Goal: Find contact information: Obtain details needed to contact an individual or organization

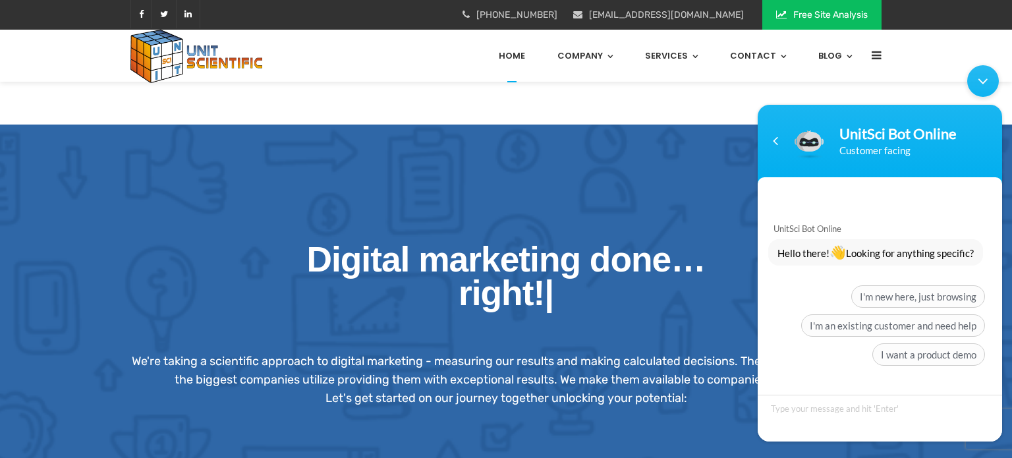
click at [984, 86] on div "Minimize live chat window" at bounding box center [983, 81] width 32 height 32
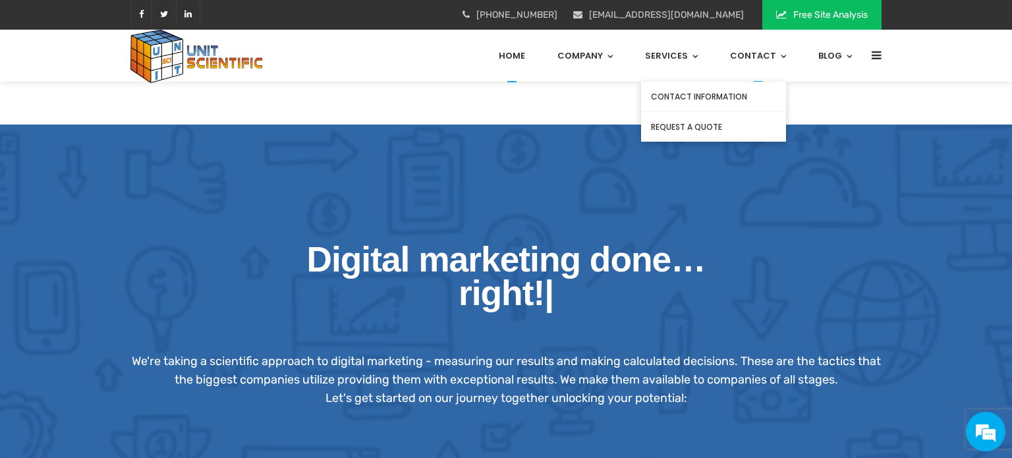
click at [720, 98] on link "Contact Information" at bounding box center [713, 97] width 145 height 30
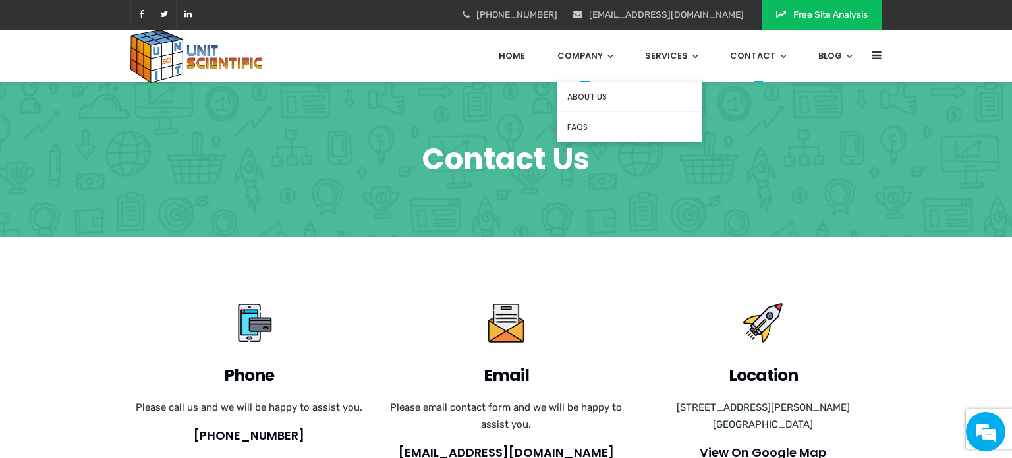
click at [583, 92] on link "About Us" at bounding box center [629, 97] width 145 height 30
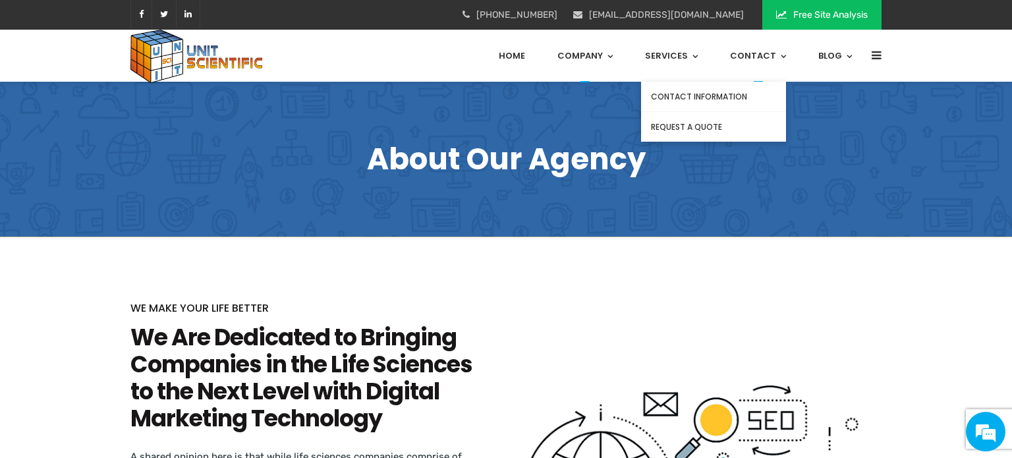
click at [735, 95] on link "Contact Information" at bounding box center [713, 97] width 145 height 30
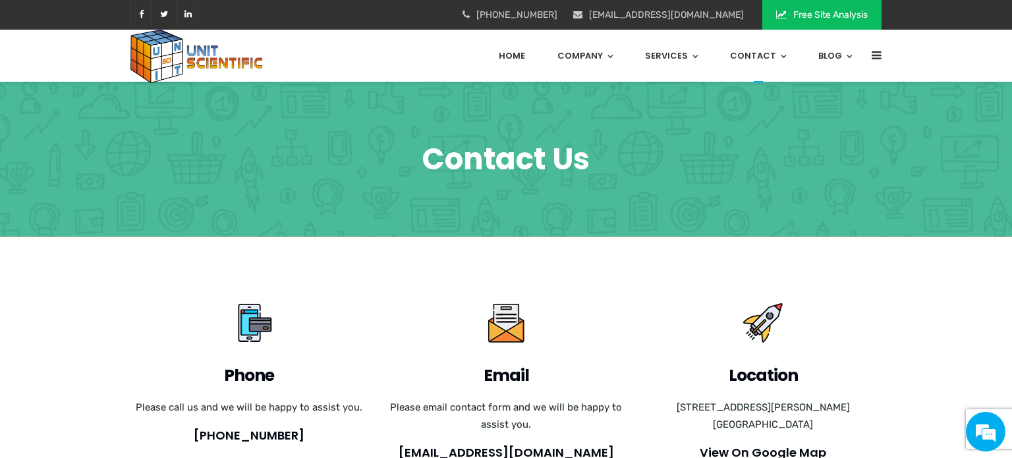
scroll to position [1311, 0]
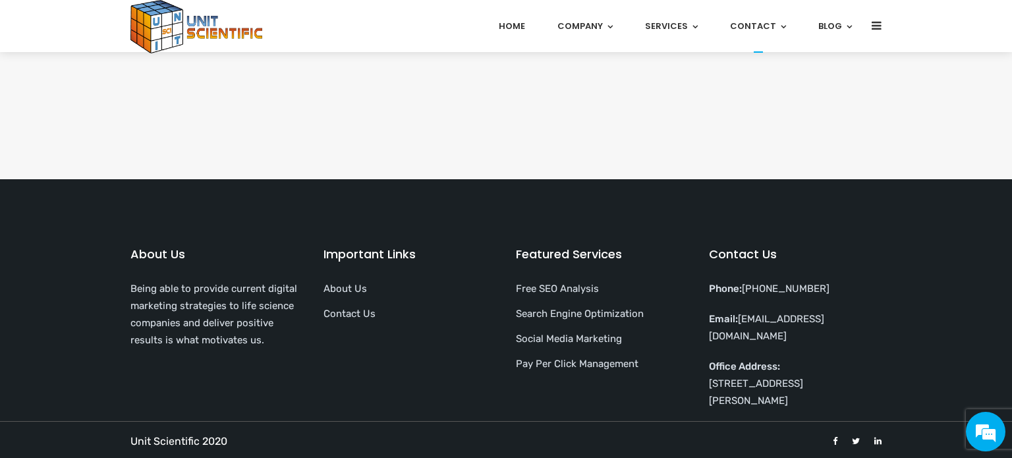
click at [724, 369] on p "Office Address: 4765 Muir Ave, San Diego, CA 92107" at bounding box center [795, 383] width 173 height 51
click at [886, 293] on div "Contact Us Phone: 888-699-6698 Email: info@unitsci.com Office Address: 4765 Mui…" at bounding box center [795, 323] width 193 height 156
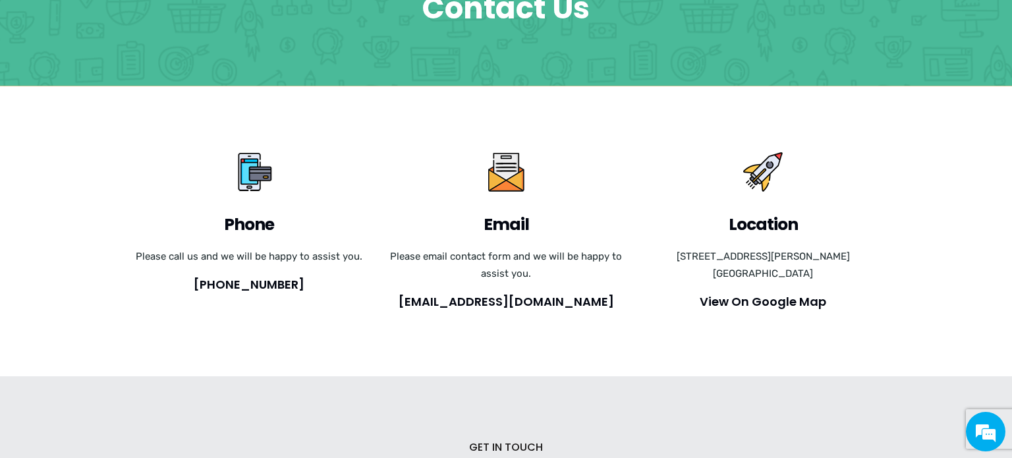
scroll to position [0, 0]
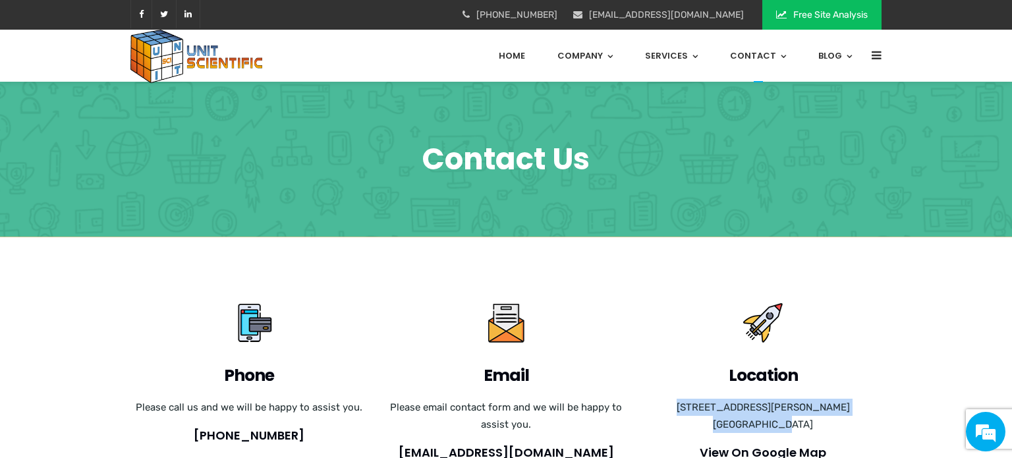
drag, startPoint x: 677, startPoint y: 407, endPoint x: 799, endPoint y: 424, distance: 123.0
click at [799, 424] on div "4765 Muir Ave., San Diego, CA 92107 United States" at bounding box center [762, 416] width 237 height 34
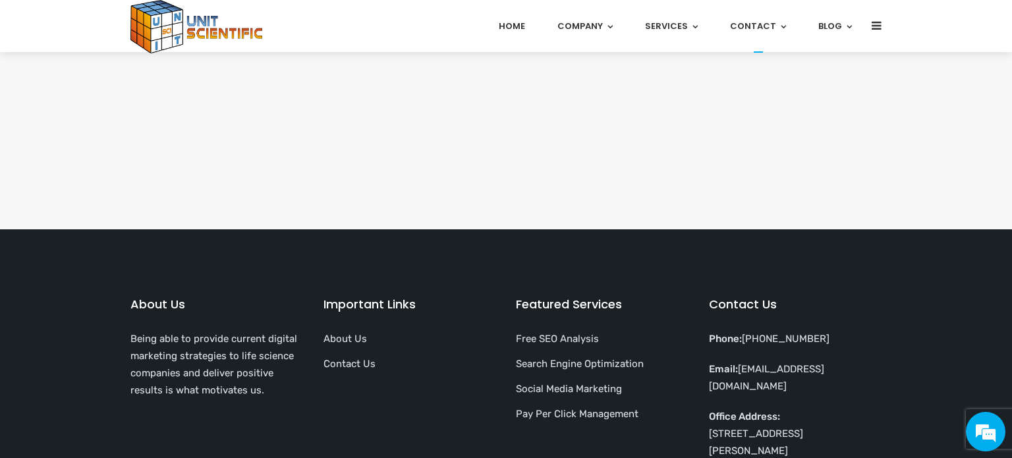
scroll to position [1311, 0]
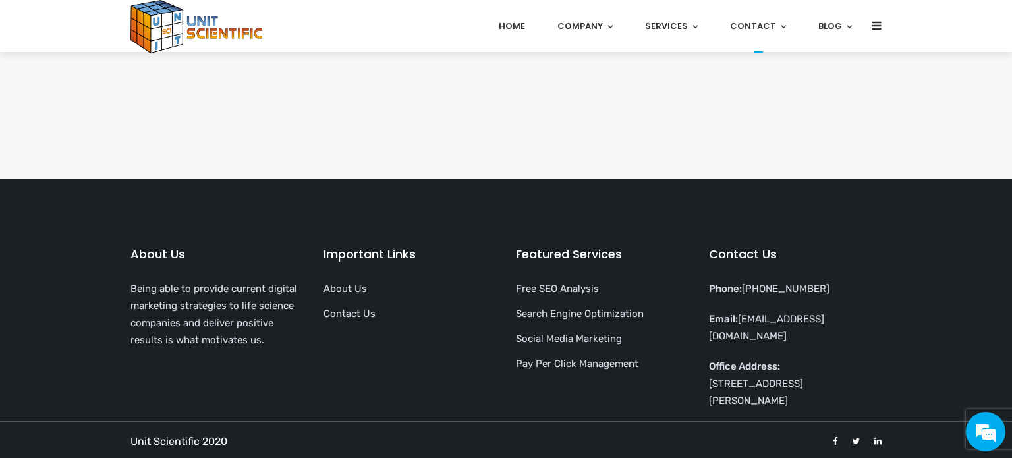
drag, startPoint x: 708, startPoint y: 368, endPoint x: 880, endPoint y: 370, distance: 172.7
click at [880, 370] on div "Contact Us Phone: 888-699-6698 Email: info@unitsci.com Office Address: 4765 Mui…" at bounding box center [795, 323] width 193 height 156
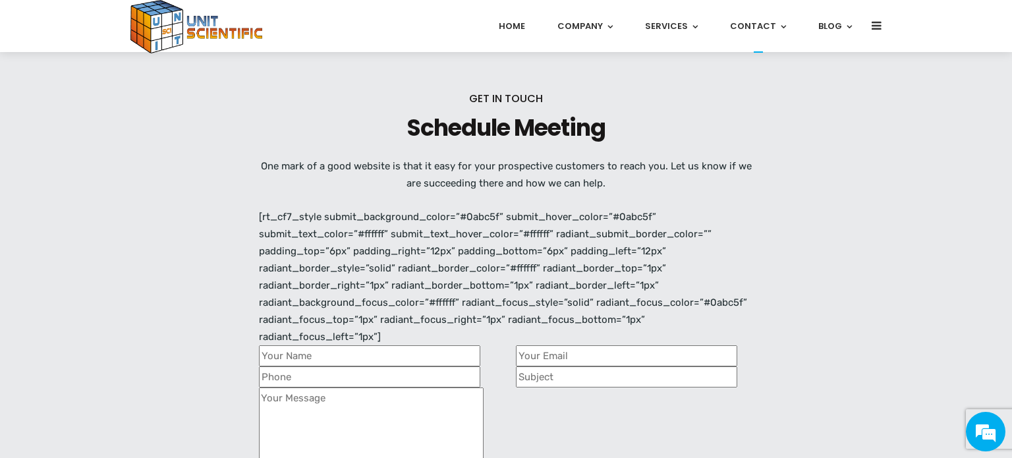
scroll to position [268, 0]
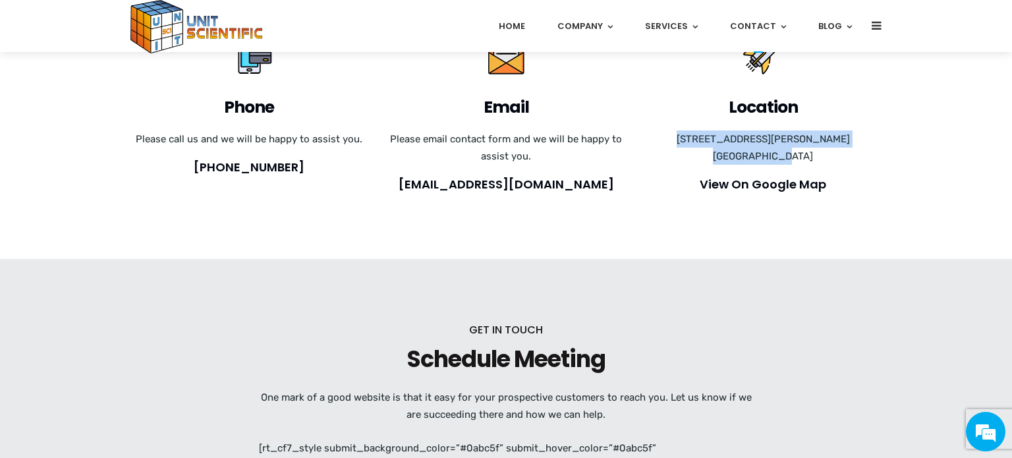
click at [499, 356] on h1 "Schedule Meeting" at bounding box center [506, 358] width 494 height 27
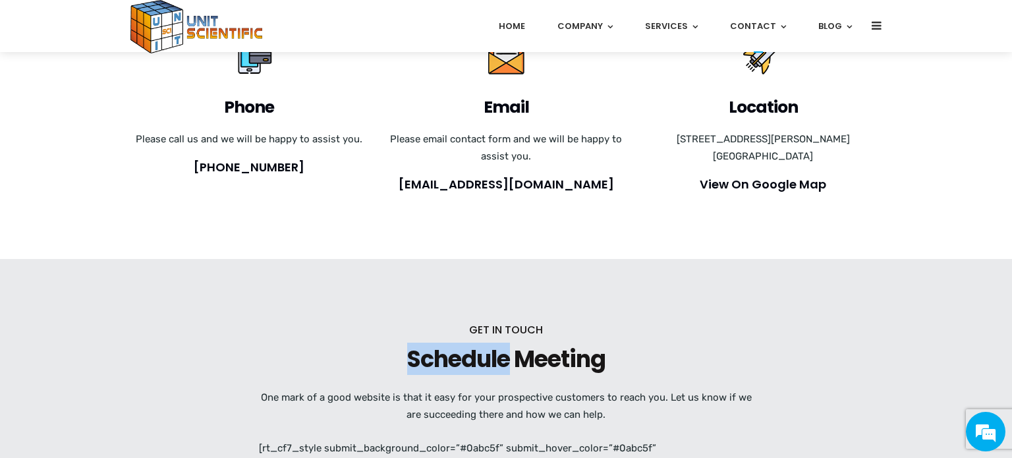
click at [499, 356] on h1 "Schedule Meeting" at bounding box center [506, 358] width 494 height 27
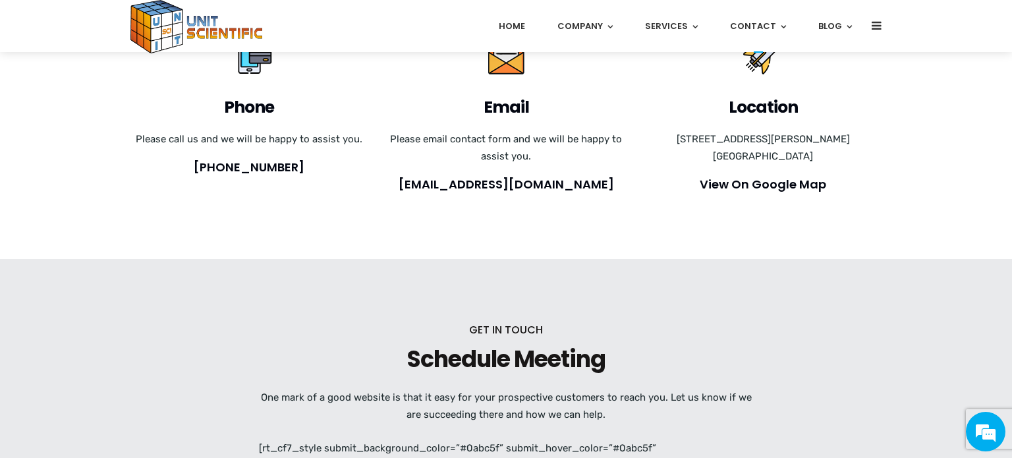
click at [499, 356] on h1 "Schedule Meeting" at bounding box center [506, 358] width 494 height 27
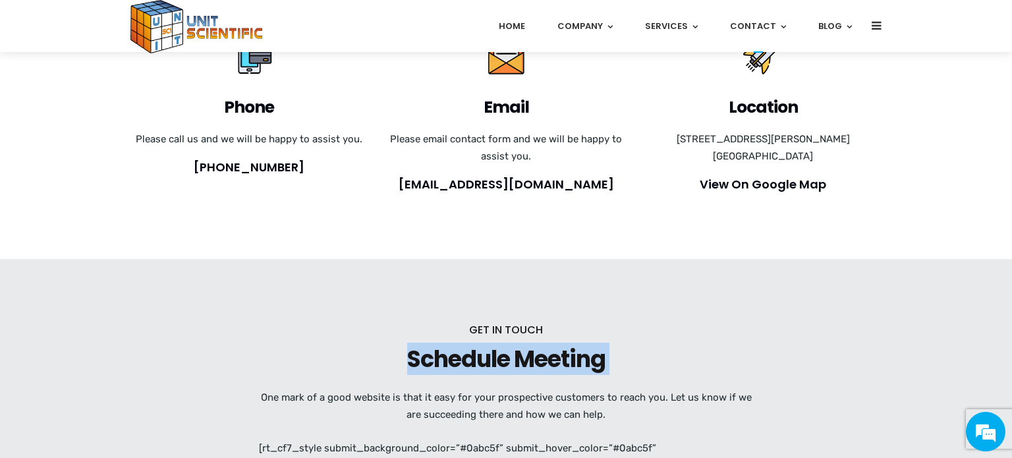
click at [499, 356] on h1 "Schedule Meeting" at bounding box center [506, 358] width 494 height 27
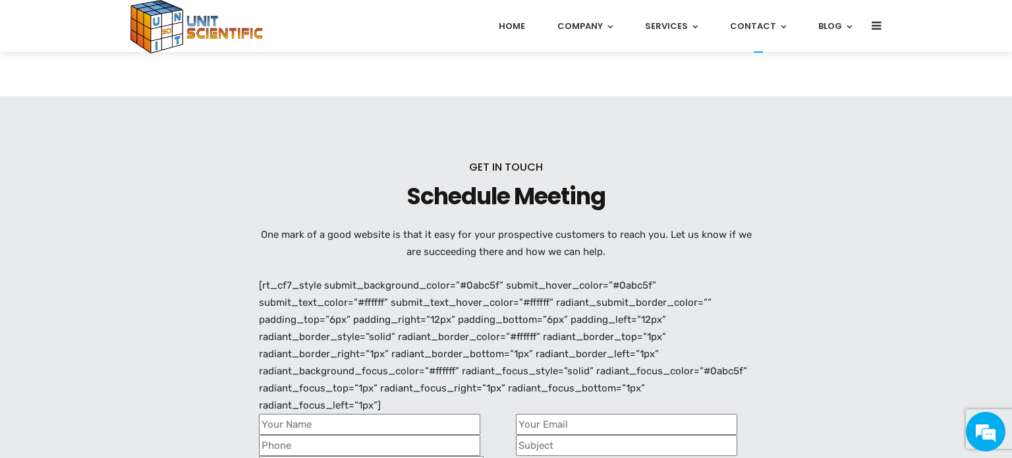
scroll to position [524, 0]
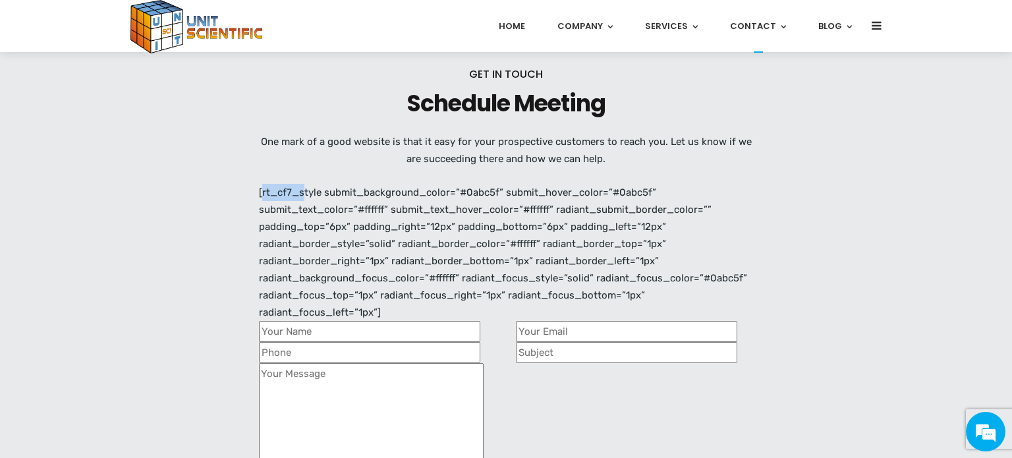
drag, startPoint x: 234, startPoint y: 190, endPoint x: 299, endPoint y: 194, distance: 65.4
click at [299, 194] on div "GET IN TOUCH Schedule Meeting One mark of a good website is that it easy for yo…" at bounding box center [506, 333] width 1012 height 660
click at [373, 186] on div "GET IN TOUCH Schedule Meeting One mark of a good website is that it easy for yo…" at bounding box center [506, 325] width 494 height 518
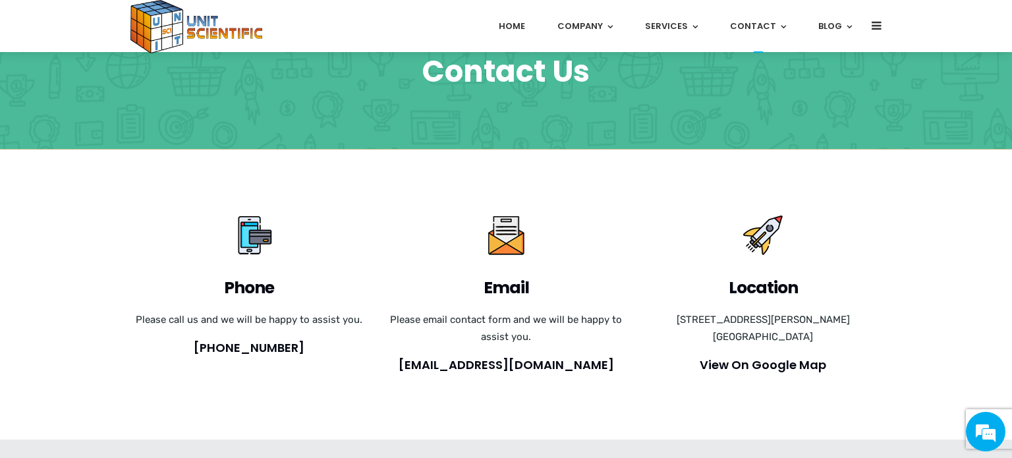
scroll to position [0, 0]
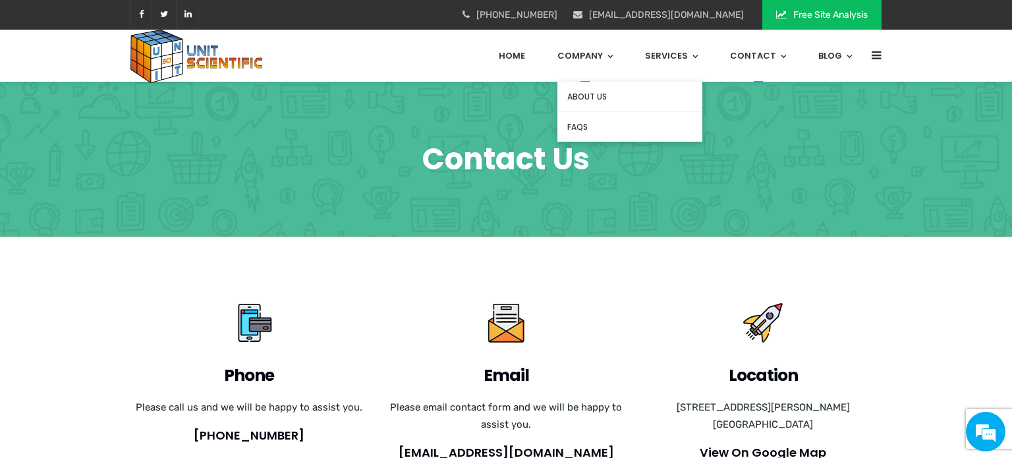
click at [596, 98] on link "About Us" at bounding box center [629, 97] width 145 height 30
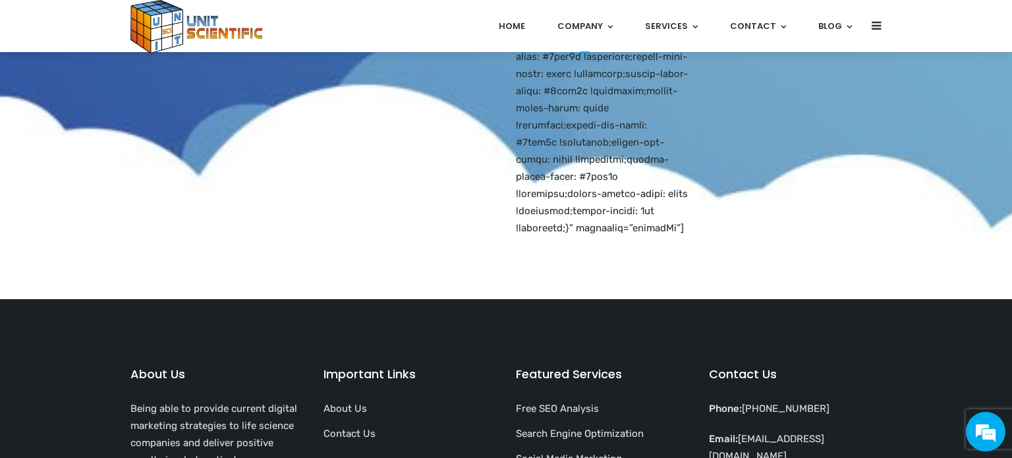
scroll to position [3197, 0]
